Goal: Find contact information: Find contact information

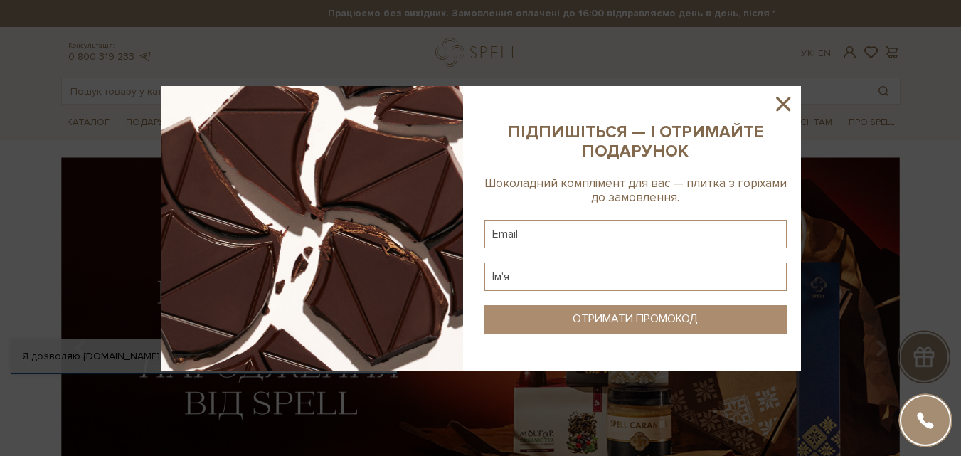
click at [792, 100] on icon at bounding box center [783, 104] width 24 height 24
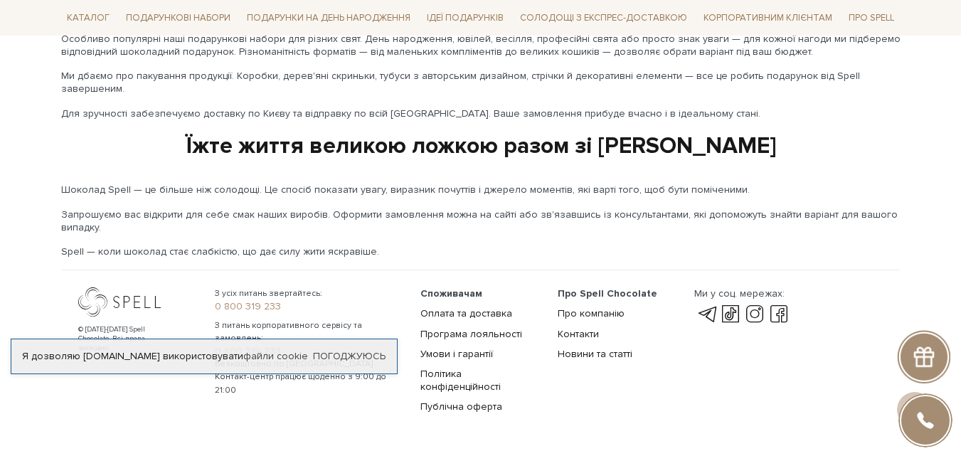
scroll to position [2447, 0]
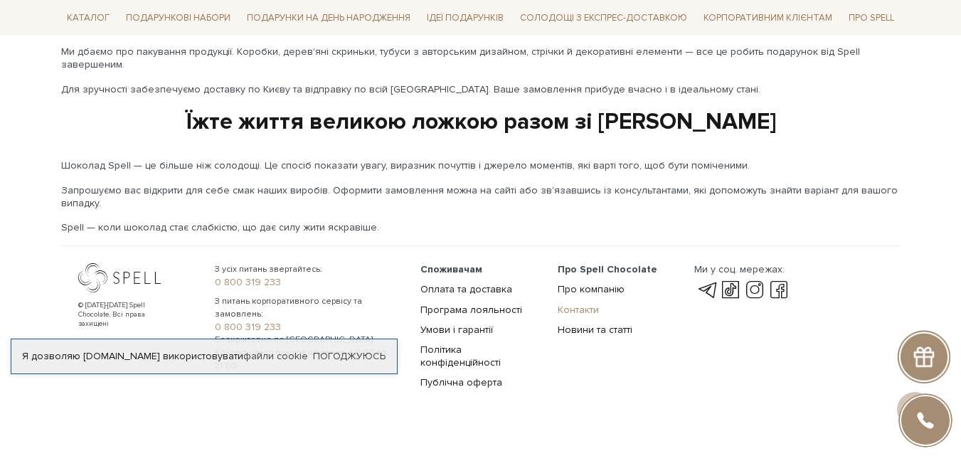
click at [585, 304] on link "Контакти" at bounding box center [578, 310] width 41 height 12
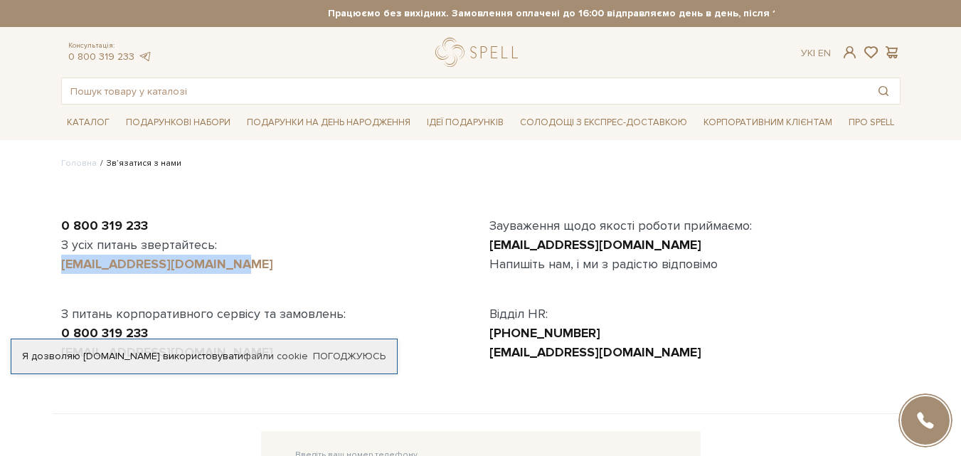
drag, startPoint x: 219, startPoint y: 267, endPoint x: 62, endPoint y: 266, distance: 157.2
click at [59, 265] on div "0 800 319 233 З усіх питань звертайтесь: [EMAIL_ADDRESS][DOMAIN_NAME] З питань …" at bounding box center [267, 289] width 428 height 146
copy link "[EMAIL_ADDRESS][DOMAIN_NAME]"
